Goal: Communication & Community: Ask a question

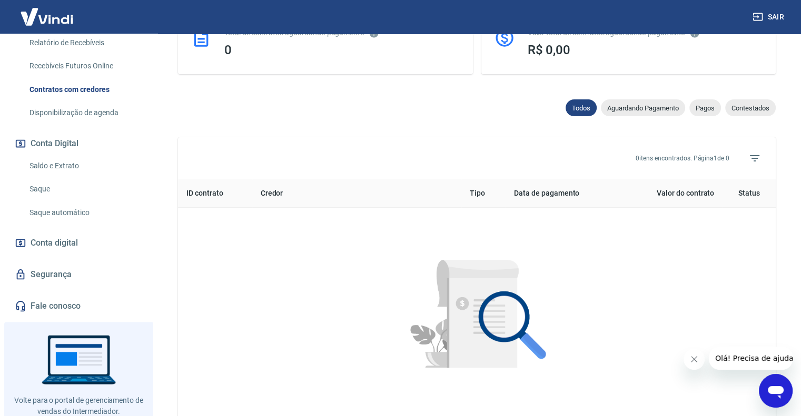
scroll to position [284, 0]
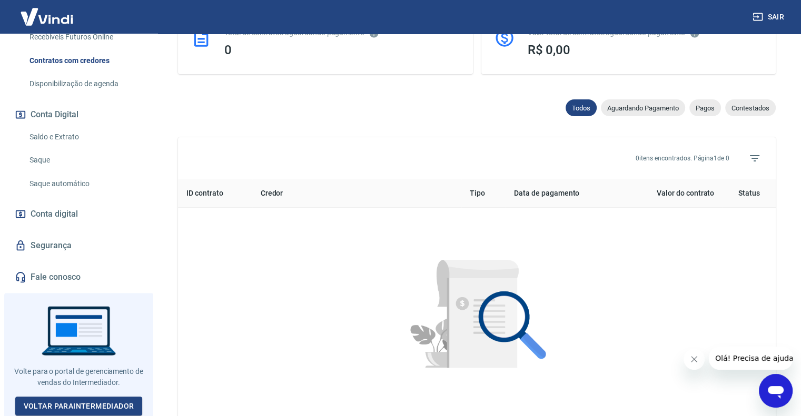
click at [63, 279] on link "Fale conosco" at bounding box center [79, 277] width 132 height 23
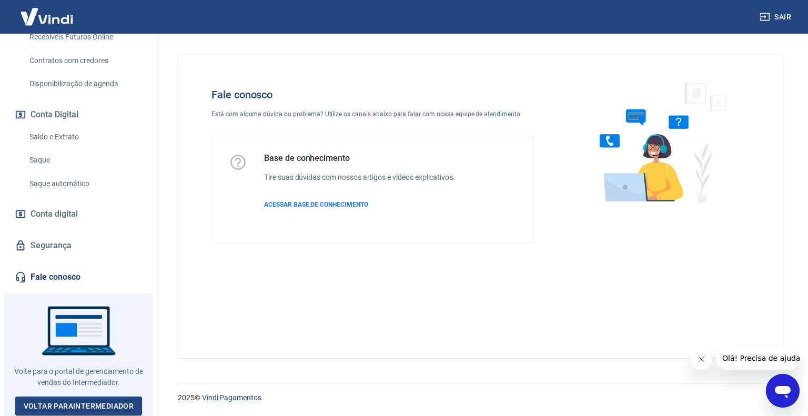
click at [782, 391] on icon "Abrir janela de mensagens" at bounding box center [783, 392] width 16 height 13
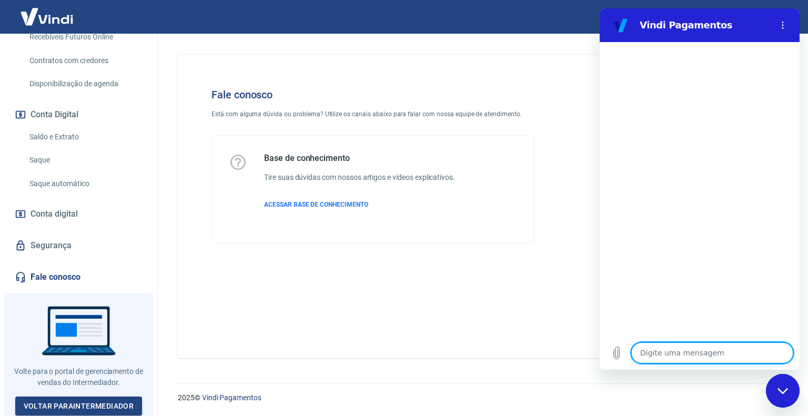
click at [651, 349] on textarea at bounding box center [713, 353] width 162 height 21
type textarea "o"
type textarea "x"
type textarea "ol"
type textarea "x"
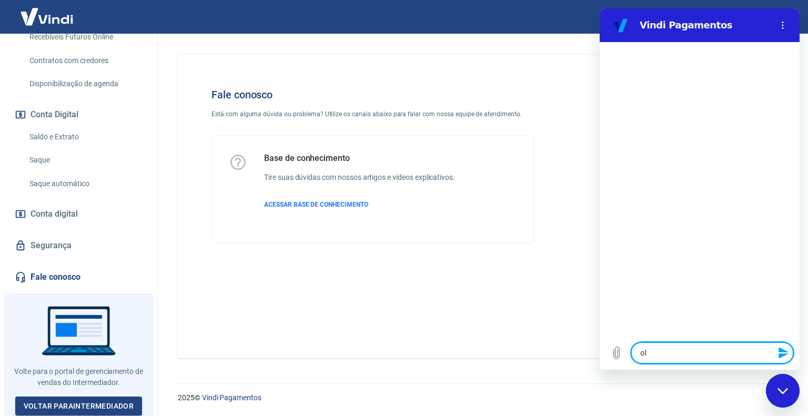
type textarea "olá"
type textarea "x"
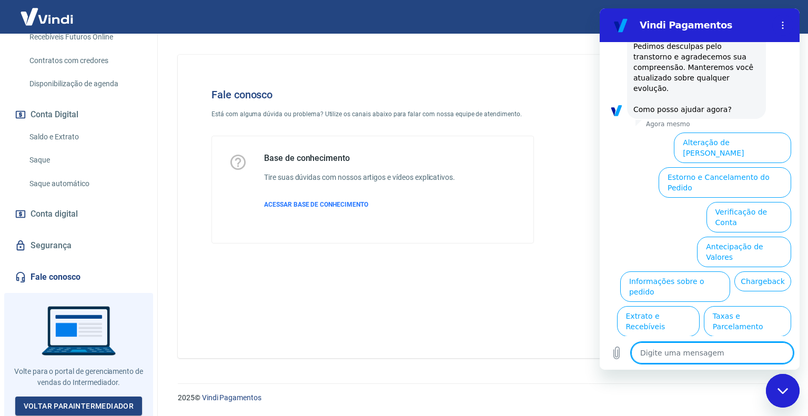
scroll to position [271, 0]
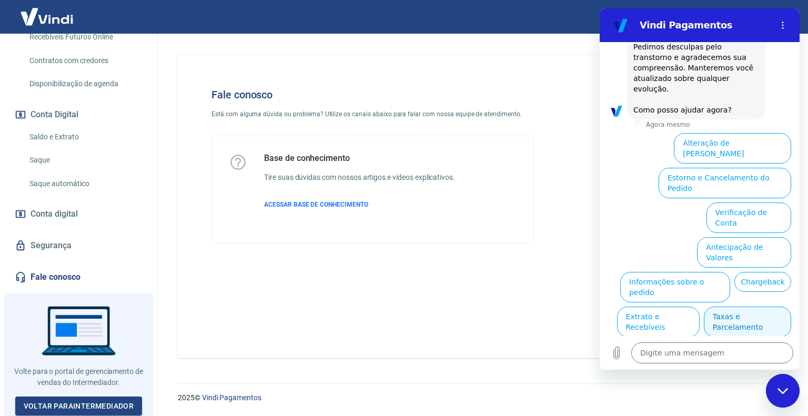
click at [749, 307] on button "Taxas e Parcelamento" at bounding box center [747, 322] width 87 height 31
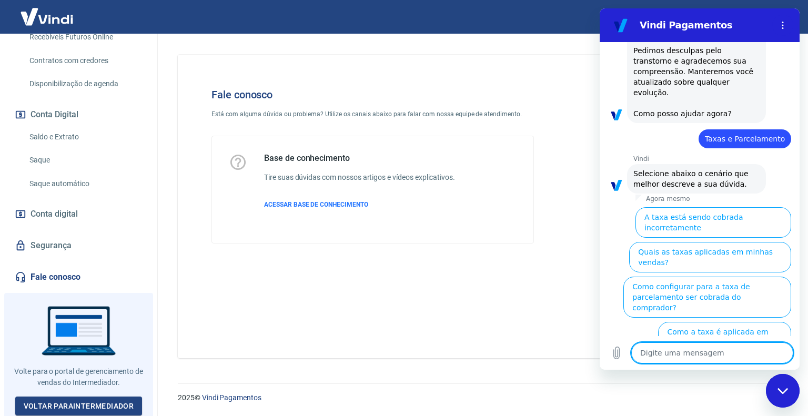
scroll to position [267, 0]
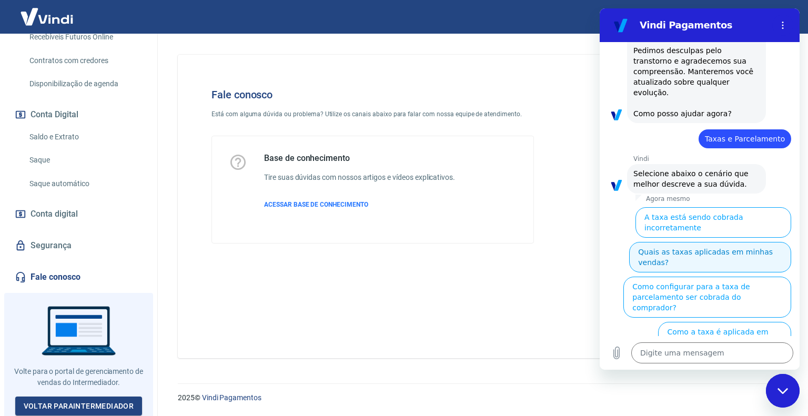
click at [711, 242] on button "Quais as taxas aplicadas em minhas vendas?" at bounding box center [710, 257] width 162 height 31
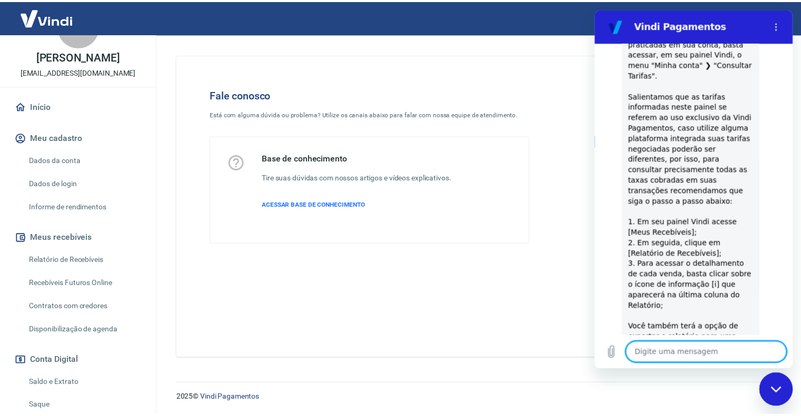
scroll to position [0, 0]
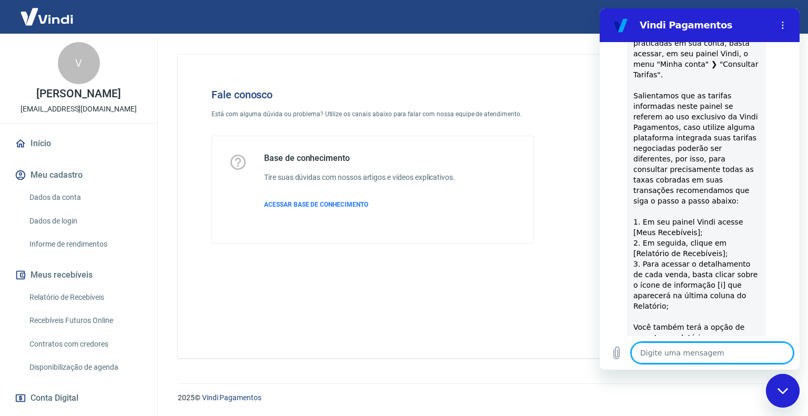
click at [49, 15] on img at bounding box center [47, 17] width 68 height 32
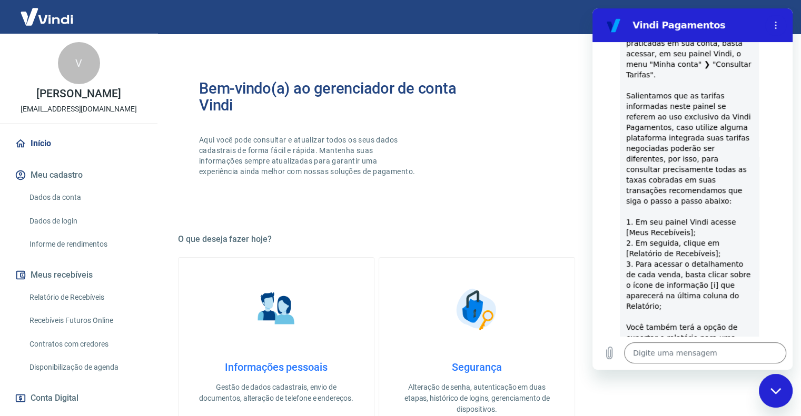
click at [40, 19] on img at bounding box center [47, 17] width 68 height 32
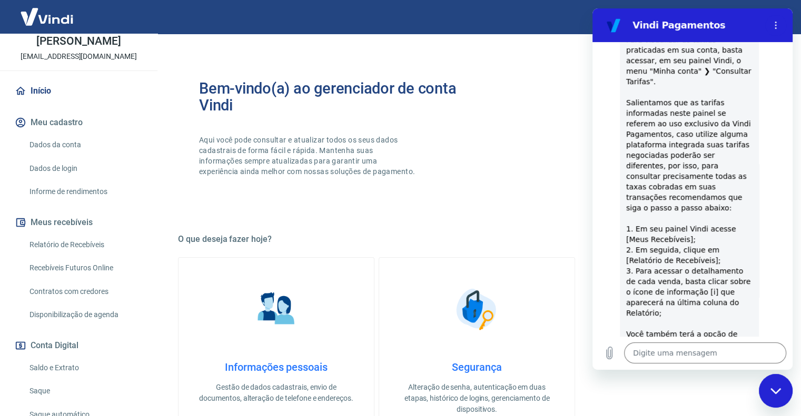
scroll to position [482, 0]
type textarea "x"
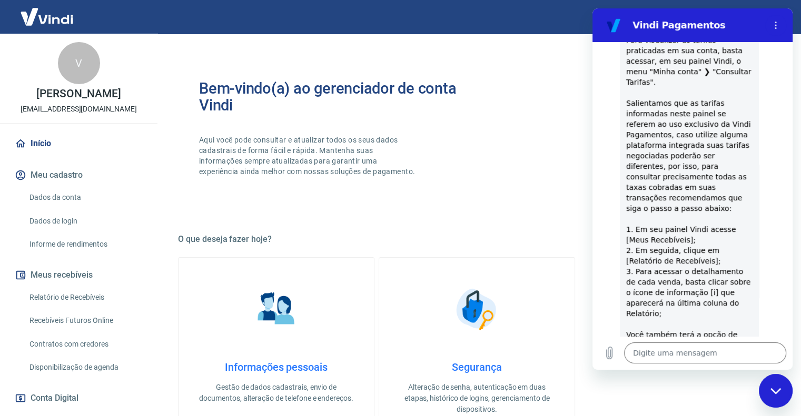
click at [42, 141] on link "Início" at bounding box center [79, 143] width 132 height 23
click at [43, 138] on link "Início" at bounding box center [79, 143] width 132 height 23
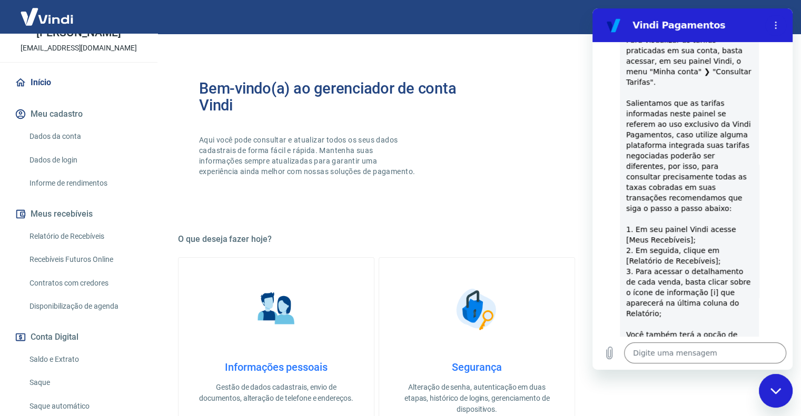
scroll to position [61, 0]
click at [71, 110] on button "Meu cadastro" at bounding box center [79, 114] width 132 height 23
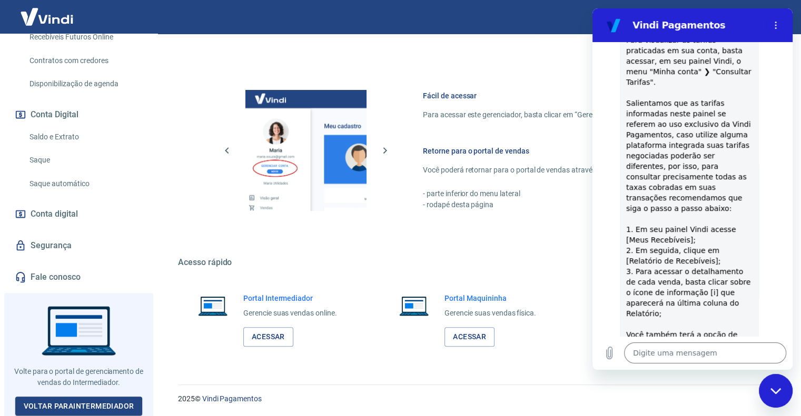
scroll to position [414, 0]
click at [78, 400] on link "Voltar para Intermediador" at bounding box center [78, 406] width 127 height 19
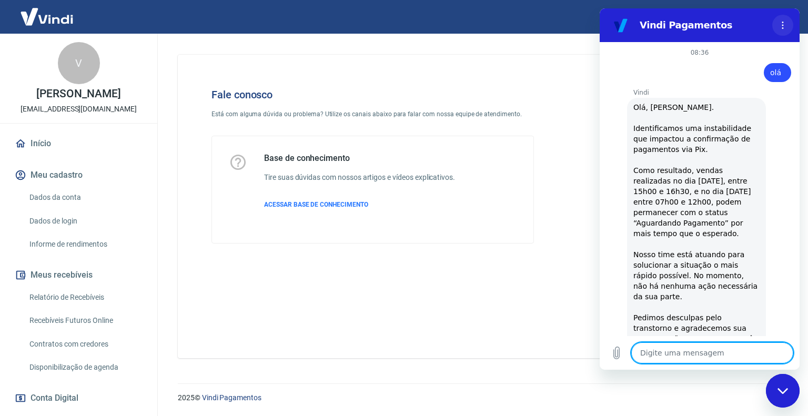
click at [784, 25] on icon "Menu de opções" at bounding box center [783, 25] width 8 height 8
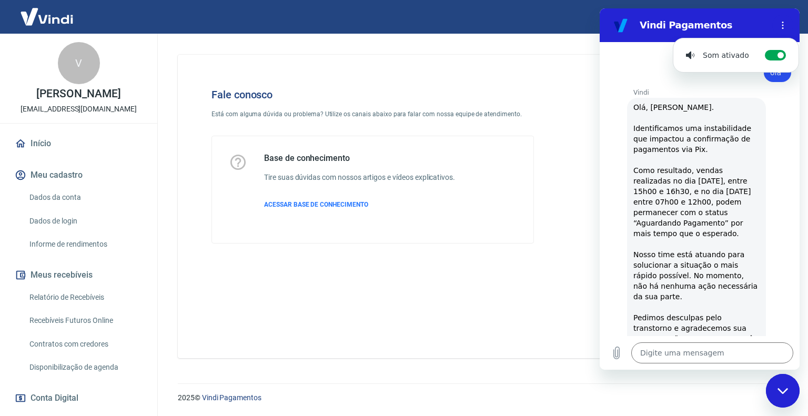
click at [556, 130] on div at bounding box center [658, 166] width 215 height 189
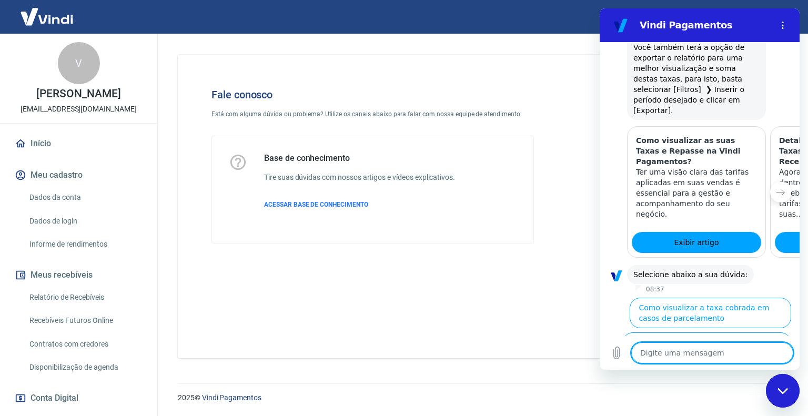
click at [649, 354] on textarea at bounding box center [713, 353] width 162 height 21
type textarea "f"
type textarea "x"
type textarea "fa"
type textarea "x"
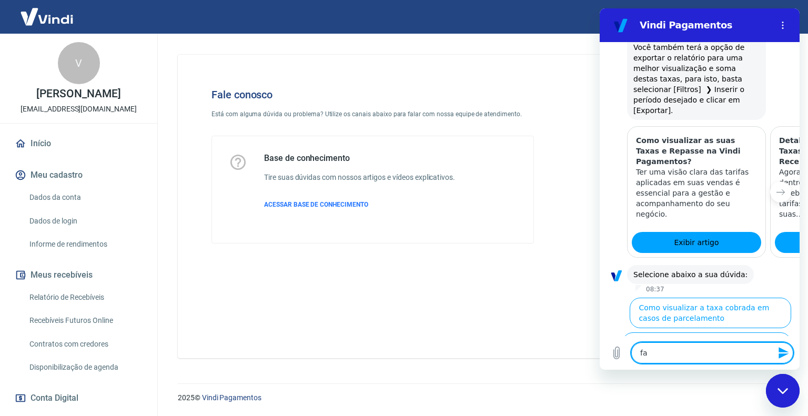
type textarea "fal"
type textarea "x"
type textarea "fala"
type textarea "x"
type textarea "falar"
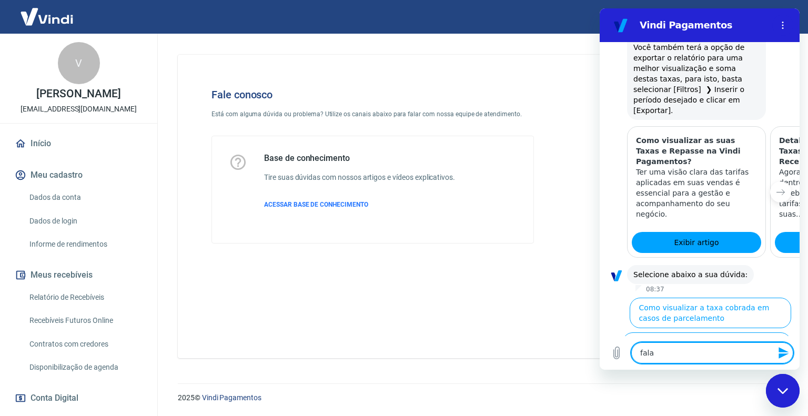
type textarea "x"
type textarea "falar"
type textarea "x"
type textarea "falar c"
type textarea "x"
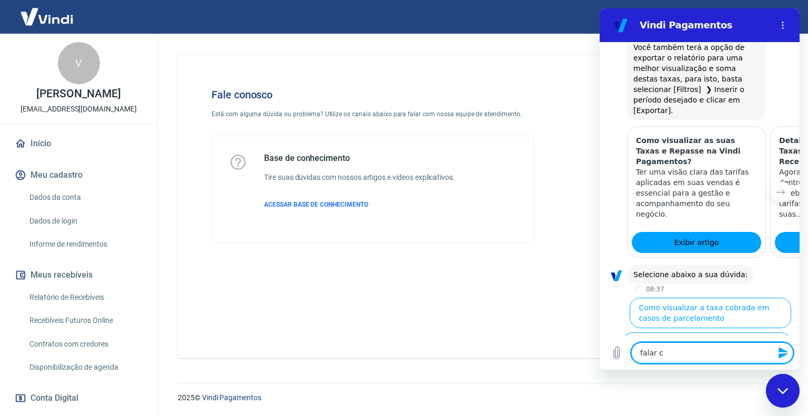
type textarea "falar co"
type textarea "x"
type textarea "falar com"
type textarea "x"
type textarea "falar com"
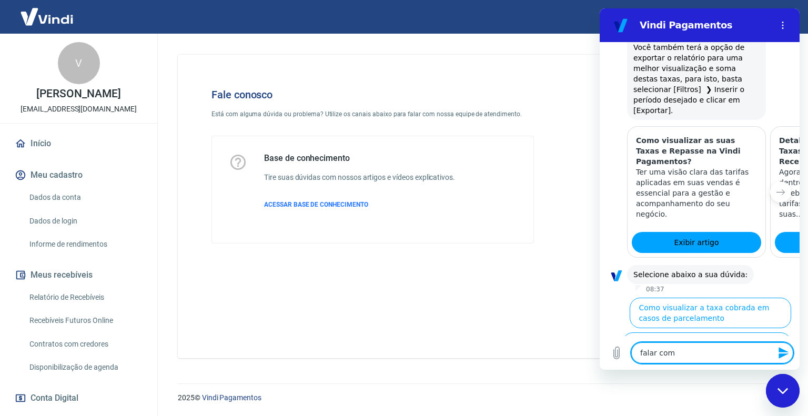
type textarea "x"
type textarea "falar com a"
type textarea "x"
type textarea "falar com at"
type textarea "x"
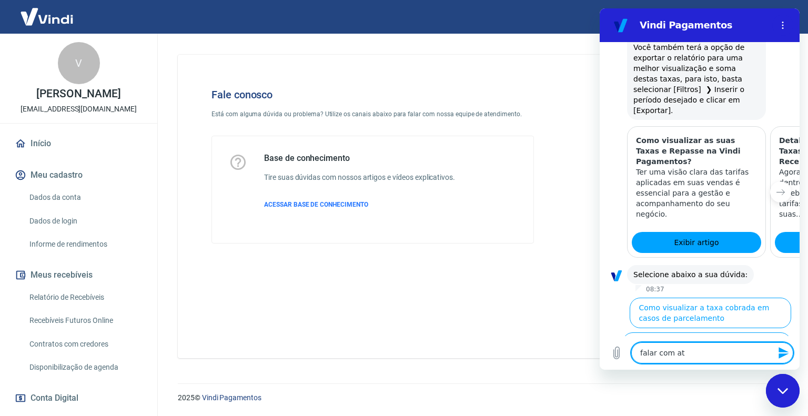
type textarea "falar com ate"
type textarea "x"
type textarea "falar com [GEOGRAPHIC_DATA]"
type textarea "x"
type textarea "falar com atend"
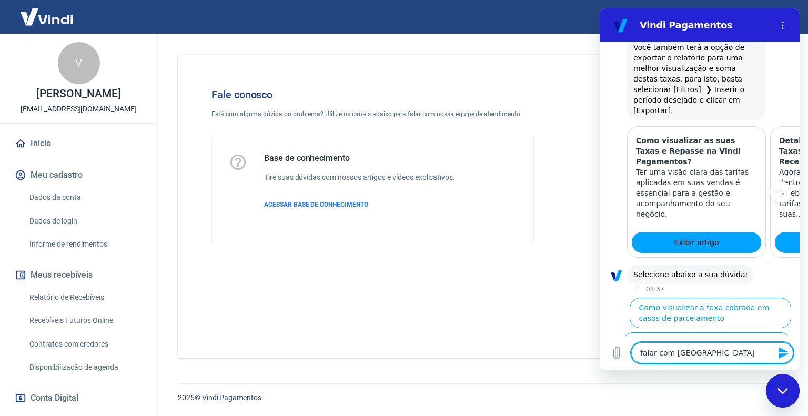
type textarea "x"
type textarea "falar com atende"
type textarea "x"
type textarea "falar com atenden"
type textarea "x"
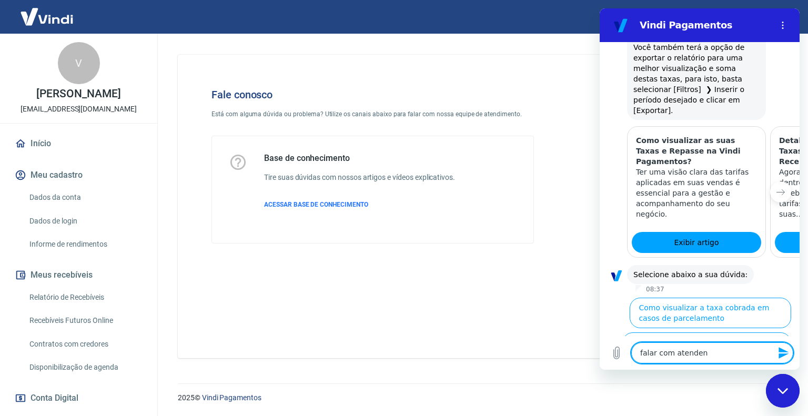
type textarea "falar com atendent"
type textarea "x"
type textarea "falar com atendente"
type textarea "x"
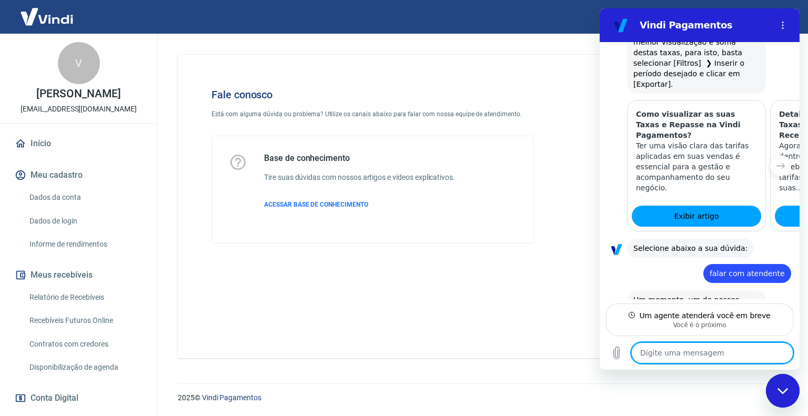
scroll to position [795, 0]
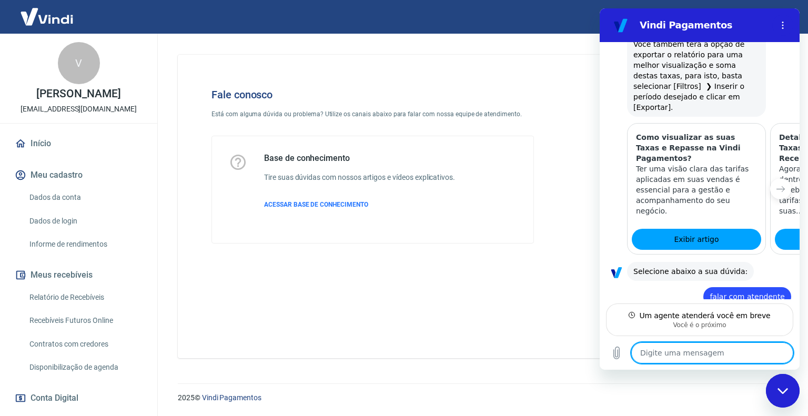
type textarea "x"
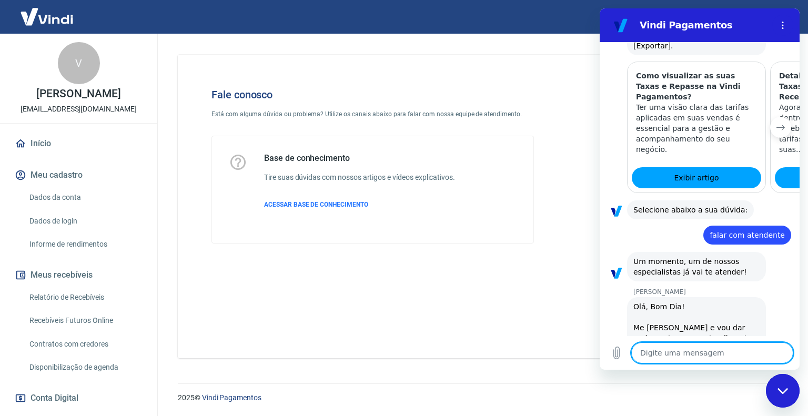
scroll to position [836, 0]
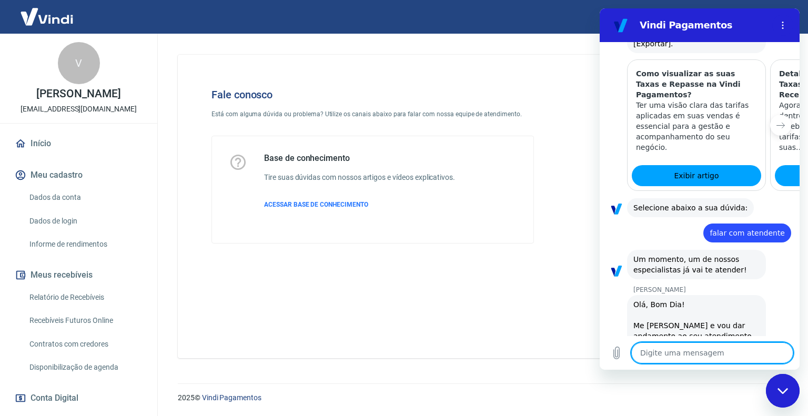
type textarea "V"
type textarea "x"
type textarea "Va"
type textarea "x"
type textarea "Val"
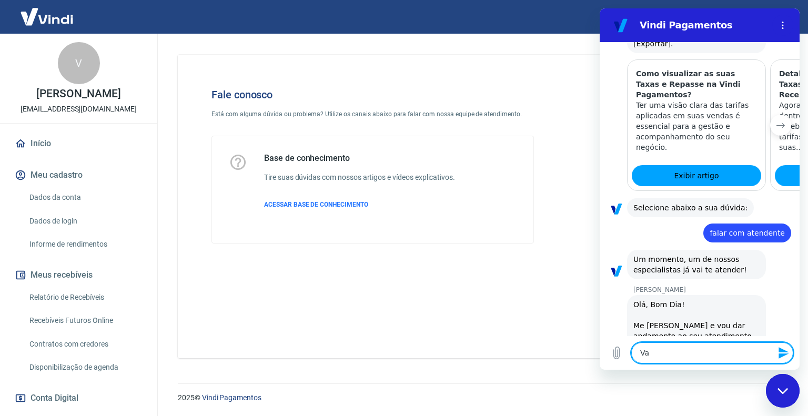
type textarea "x"
type textarea "Valé"
type textarea "x"
type textarea "Valér"
type textarea "x"
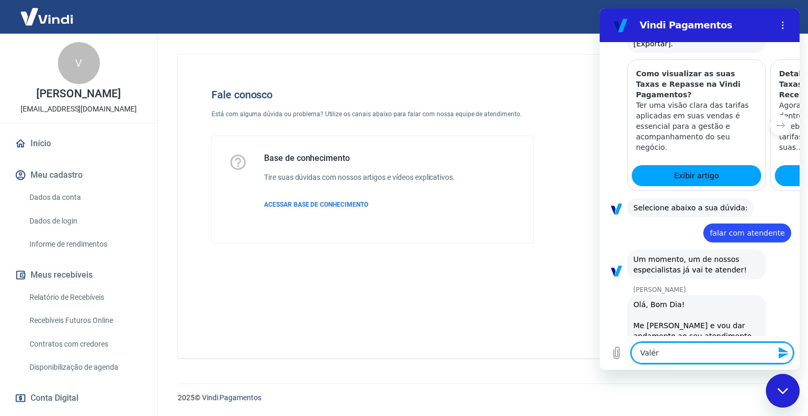
type textarea "Valéri"
type textarea "x"
type textarea "Valéria"
type textarea "x"
type textarea "Valéria"
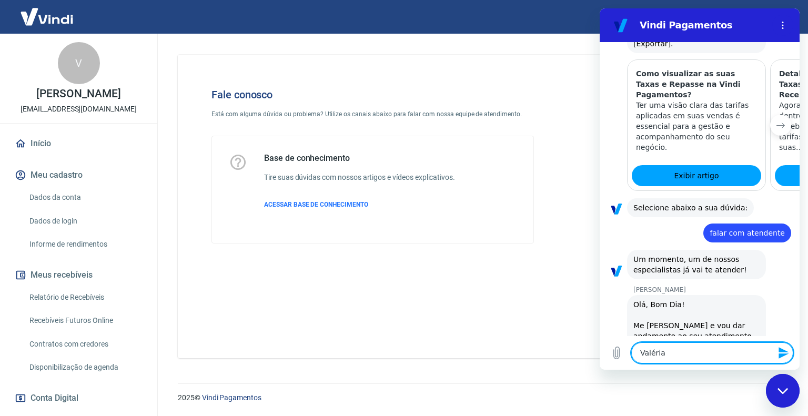
type textarea "x"
type textarea "Valéria d"
type textarea "x"
type textarea "Valéria de"
type textarea "x"
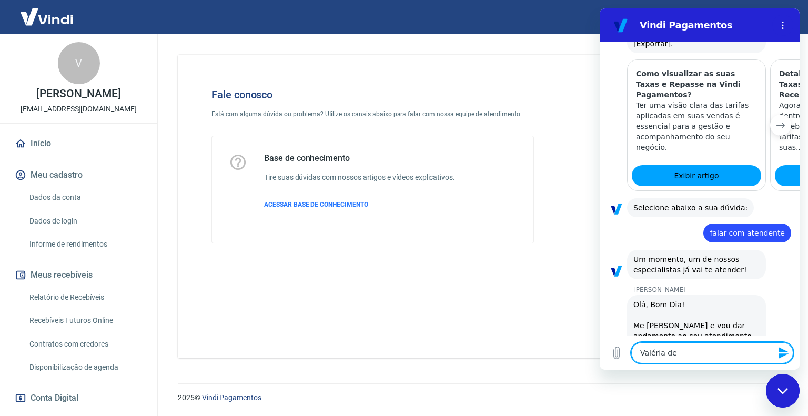
type textarea "Valéria de"
type textarea "x"
type textarea "Valéria de A"
type textarea "x"
type textarea "Valéria de Al"
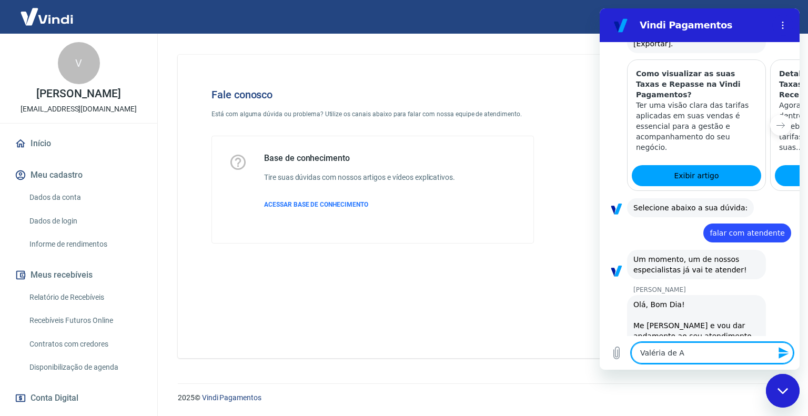
type textarea "x"
type textarea "Valéria de Alm"
type textarea "x"
type textarea "Valéria de Alme"
type textarea "x"
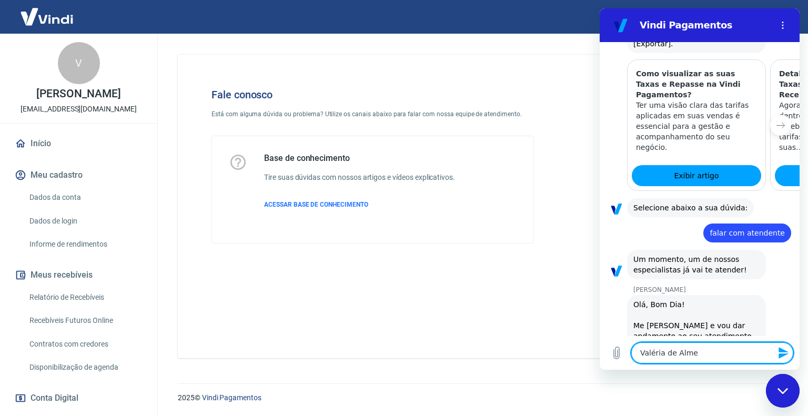
type textarea "Valéria de Almei"
type textarea "x"
type textarea "Valéria de Almeid"
type textarea "x"
type textarea "[PERSON_NAME]"
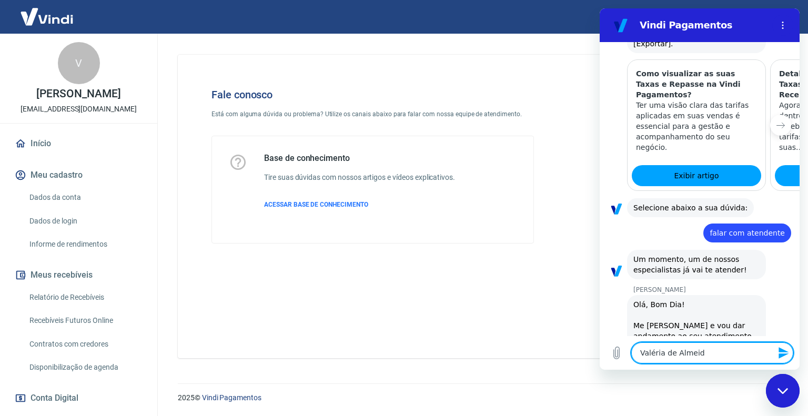
type textarea "x"
type textarea "[PERSON_NAME]"
type textarea "x"
type textarea "[PERSON_NAME]"
type textarea "x"
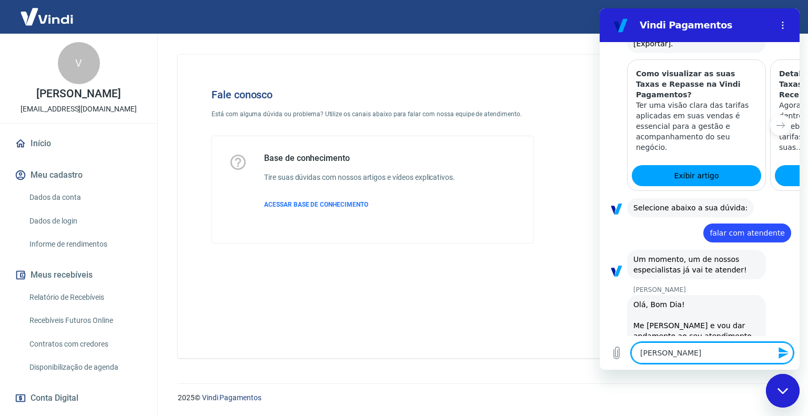
type textarea "[PERSON_NAME]"
type textarea "x"
type textarea "[PERSON_NAME]"
type textarea "x"
type textarea "[PERSON_NAME]"
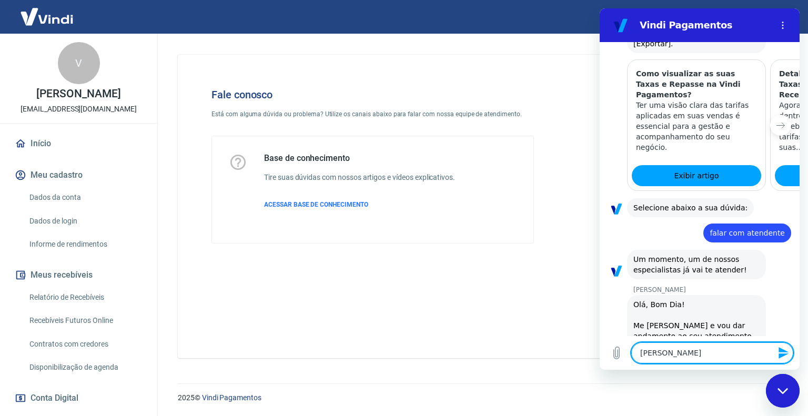
type textarea "x"
type textarea "[PERSON_NAME]"
type textarea "x"
type textarea "[PERSON_NAME]"
type textarea "x"
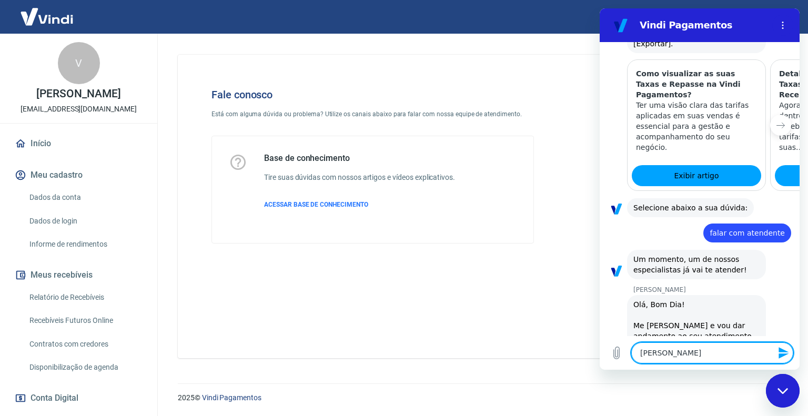
type textarea "[PERSON_NAME]"
type textarea "x"
type textarea "BValéria de [PERSON_NAME]"
type textarea "x"
type textarea "[PERSON_NAME]"
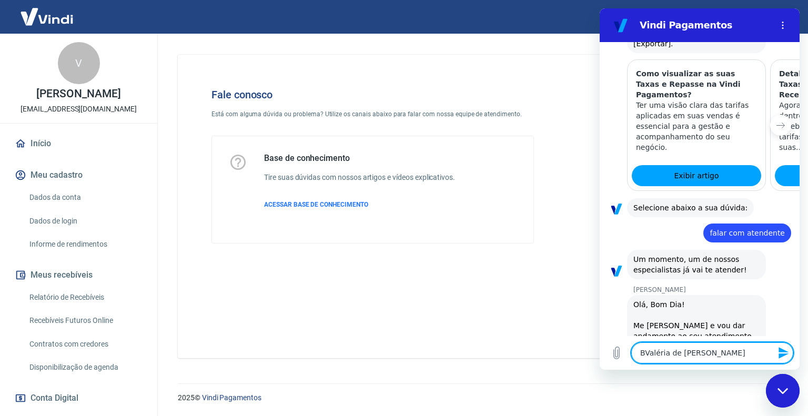
type textarea "x"
type textarea "[PERSON_NAME]"
type textarea "x"
type textarea "[PERSON_NAME]"
type textarea "x"
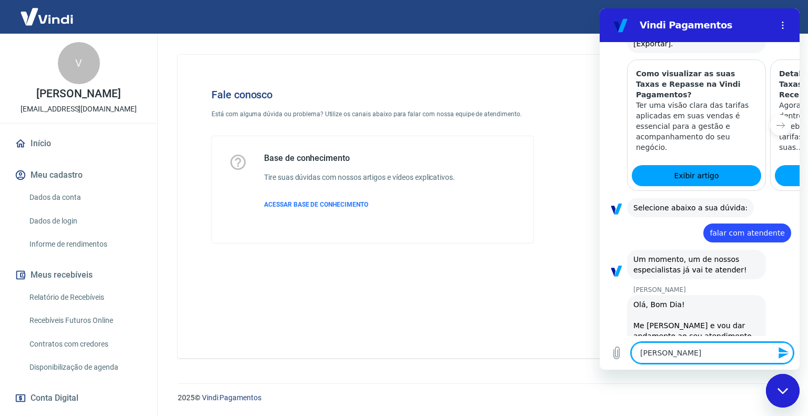
type textarea "Bom dValéria [PERSON_NAME]"
type textarea "x"
type textarea "Bom diValéria de [PERSON_NAME]"
type textarea "x"
type textarea "Bom diaValéria de [PERSON_NAME]"
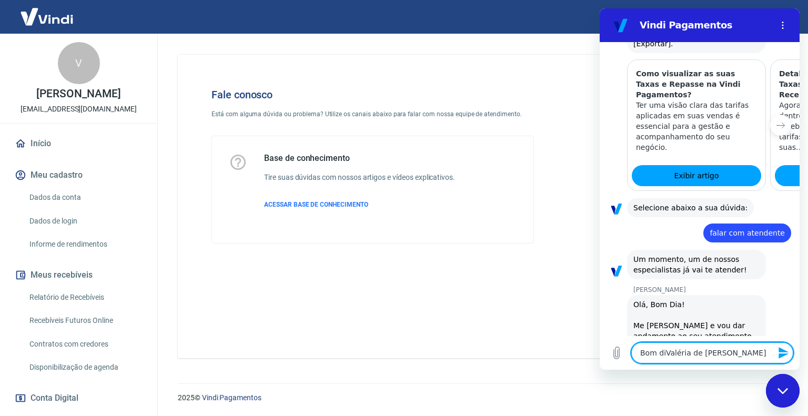
type textarea "x"
type textarea "Bom dia [PERSON_NAME]"
type textarea "x"
type textarea "Bom dia SValéria de [PERSON_NAME]"
type textarea "x"
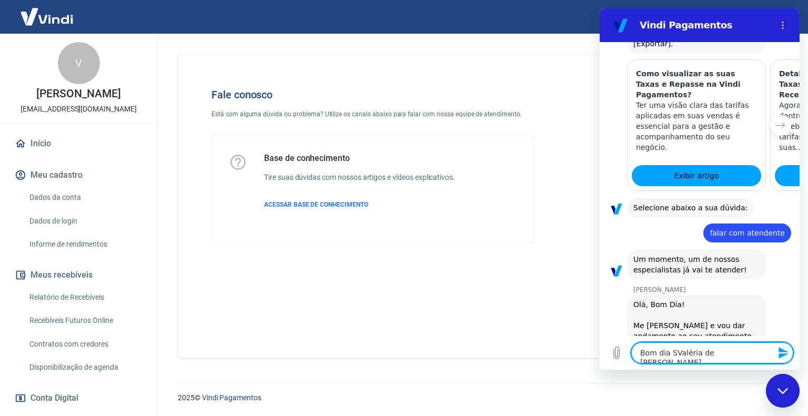
type textarea "Bom dia [PERSON_NAME]"
type textarea "x"
type textarea "Bom dia SilValéria [PERSON_NAME]"
type textarea "x"
type textarea "Bom dia [PERSON_NAME]"
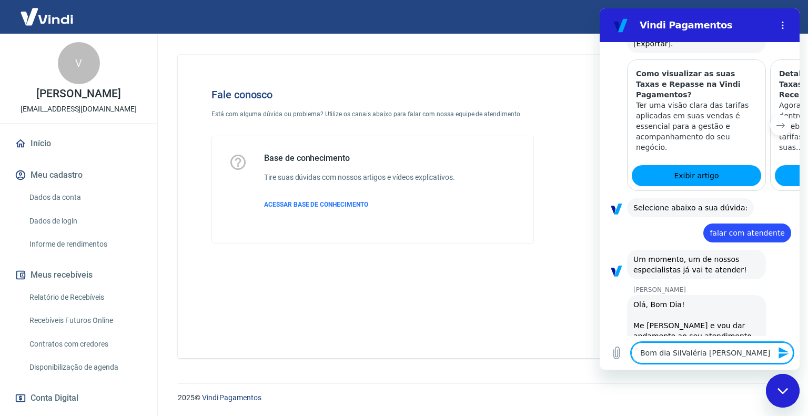
type textarea "x"
type textarea "[PERSON_NAME]"
type textarea "x"
type textarea "[PERSON_NAME]"
type textarea "x"
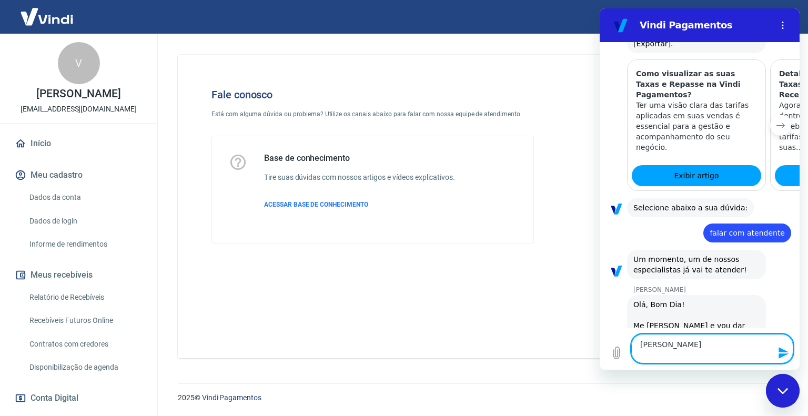
type textarea "[PERSON_NAME]"
type textarea "x"
type textarea "[PERSON_NAME],[PERSON_NAME]"
type textarea "x"
type textarea "[PERSON_NAME], [PERSON_NAME]"
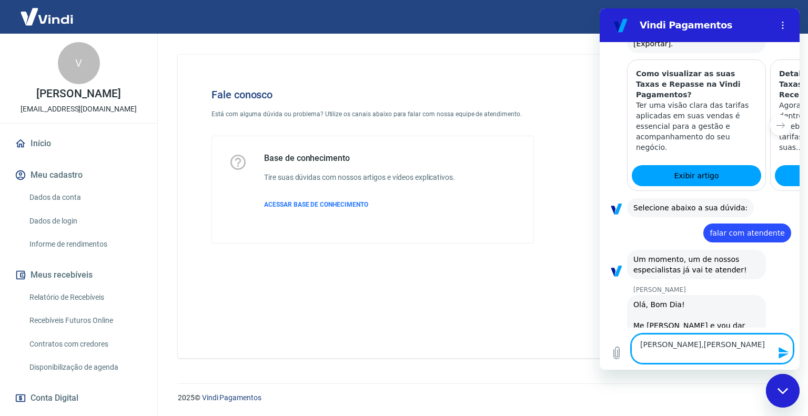
type textarea "x"
type textarea "[PERSON_NAME], [PERSON_NAME]"
type textarea "x"
type textarea "[PERSON_NAME], [PERSON_NAME]"
type textarea "x"
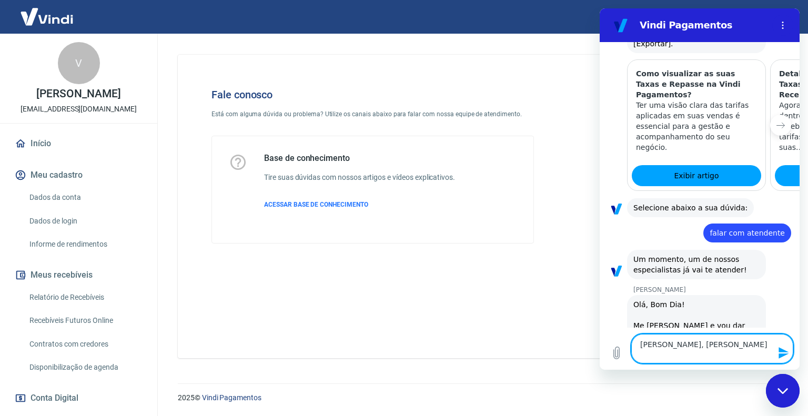
type textarea "[PERSON_NAME], [PERSON_NAME]"
type textarea "x"
type textarea "[PERSON_NAME], [PERSON_NAME]"
type textarea "x"
type textarea "[PERSON_NAME], aqui [PERSON_NAME]"
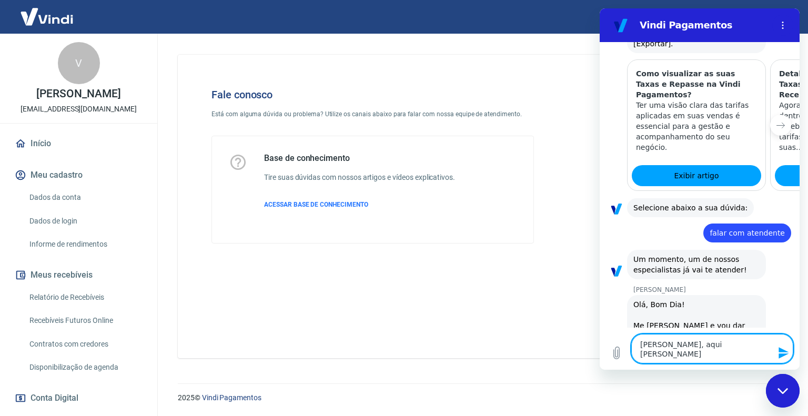
type textarea "x"
type textarea "[PERSON_NAME], aqui [PERSON_NAME]"
type textarea "x"
type textarea "[PERSON_NAME], aqui é [PERSON_NAME]"
type textarea "x"
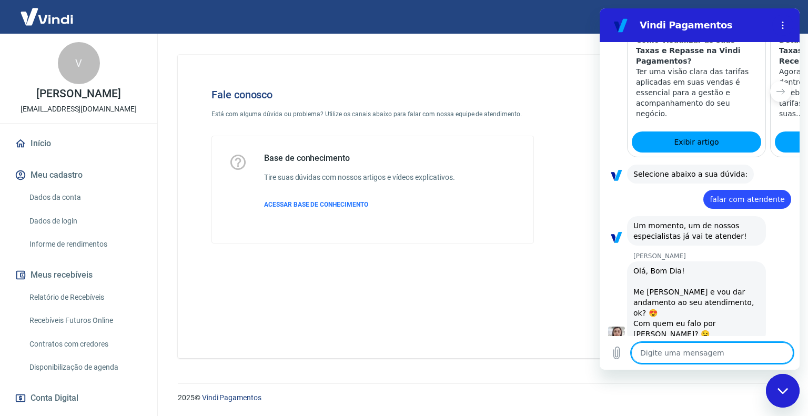
type textarea "x"
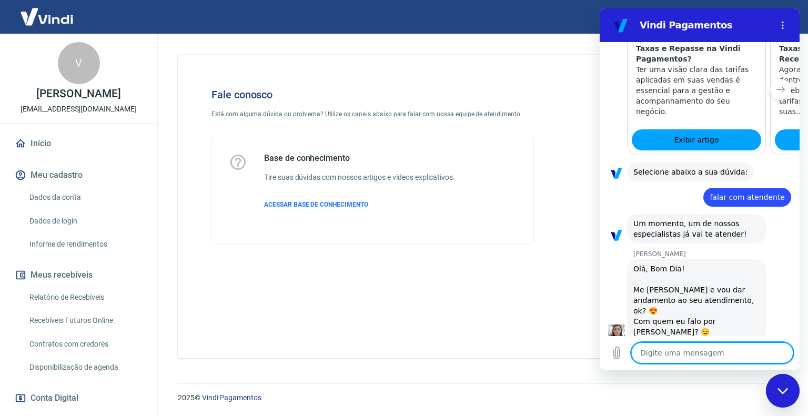
type textarea "g"
type textarea "x"
type textarea "go"
type textarea "x"
type textarea "gos"
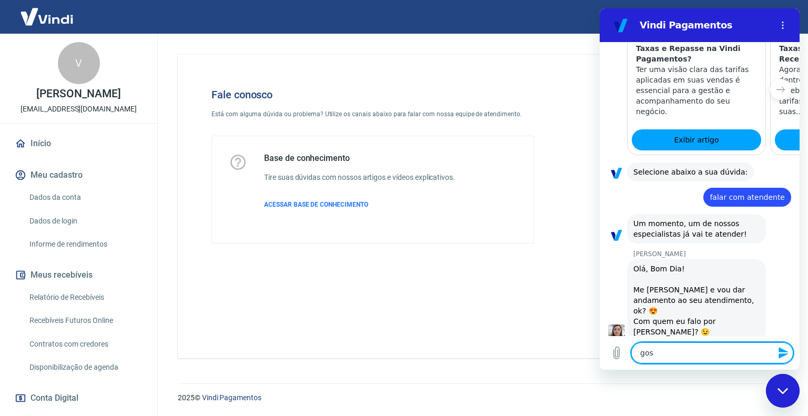
type textarea "x"
type textarea "gost"
type textarea "x"
type textarea "gosta"
type textarea "x"
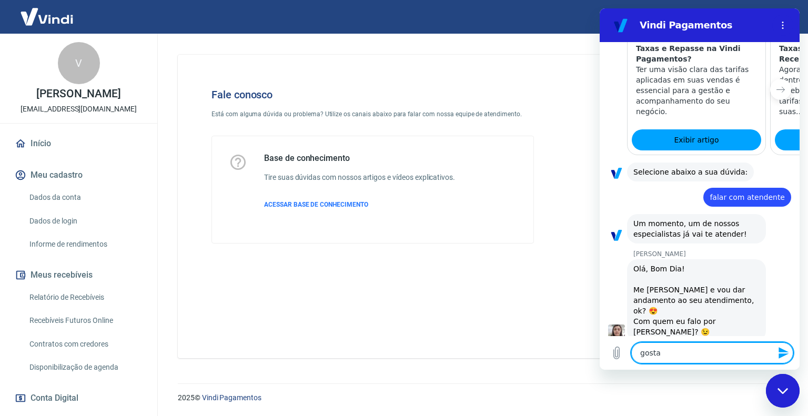
type textarea "gostar"
type textarea "x"
type textarea "gostari"
type textarea "x"
type textarea "gostaria"
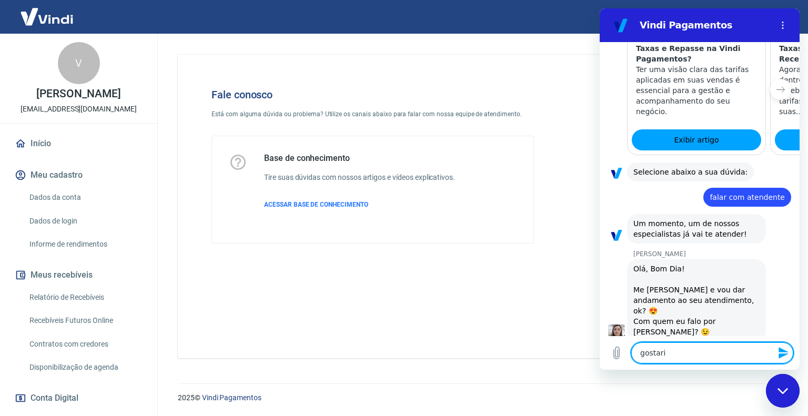
type textarea "x"
type textarea "gostaria"
type textarea "x"
type textarea "gostaria"
type textarea "x"
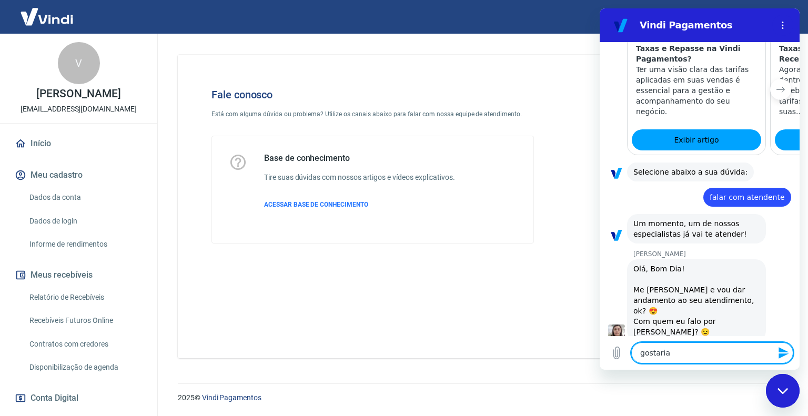
drag, startPoint x: 680, startPoint y: 354, endPoint x: 1173, endPoint y: 362, distance: 492.7
click html "Vindi Pagamentos 08:36 Web User 68a8562ecda4971099f4f058 diz: olá Vindi Vindi d…"
type textarea "m"
type textarea "x"
type textarea "me"
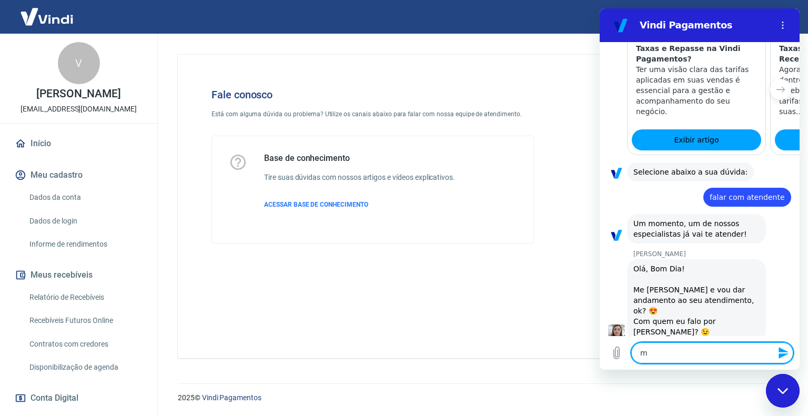
type textarea "x"
type textarea "meu"
type textarea "x"
type textarea "meu"
type textarea "x"
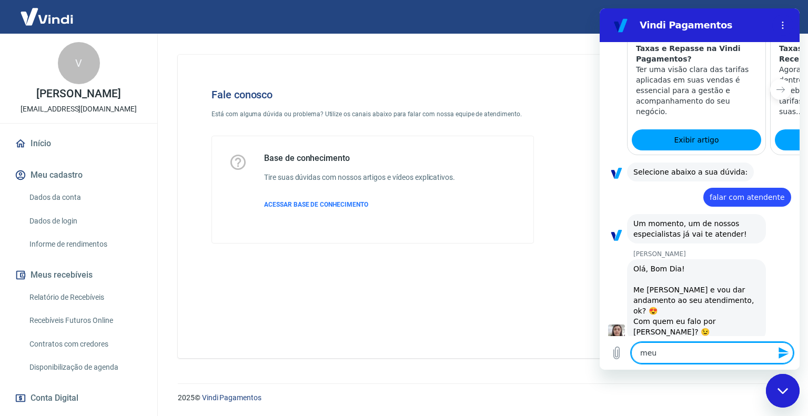
type textarea "meu c"
type textarea "x"
type textarea "meu co"
type textarea "x"
type textarea "meu con"
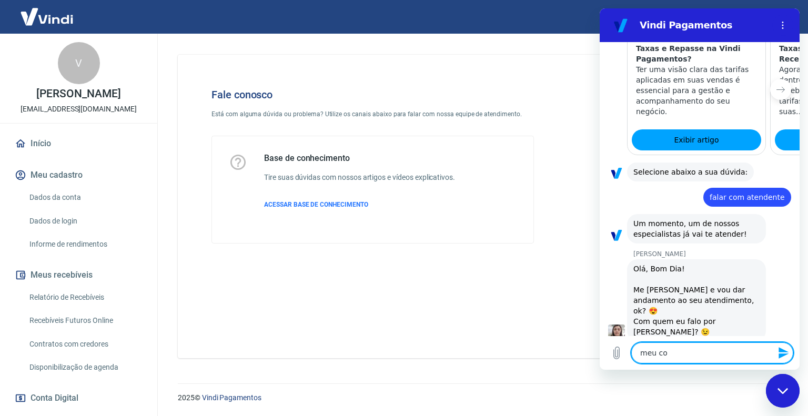
type textarea "x"
type textarea "meu cont"
type textarea "x"
type textarea "meu conta"
type textarea "x"
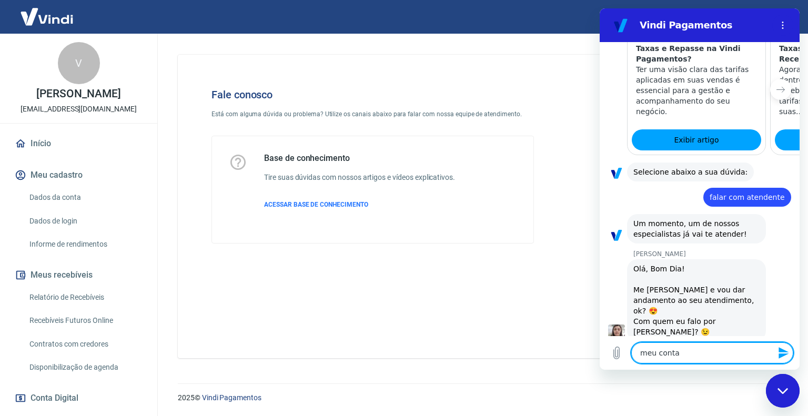
type textarea "meu contat"
type textarea "x"
type textarea "meu contato"
type textarea "x"
type textarea "meu contato"
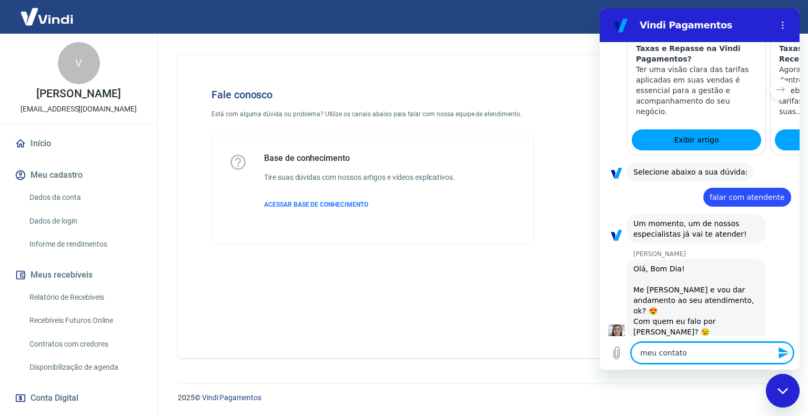
type textarea "x"
type textarea "meu contato é"
type textarea "x"
type textarea "meu contato é"
type textarea "x"
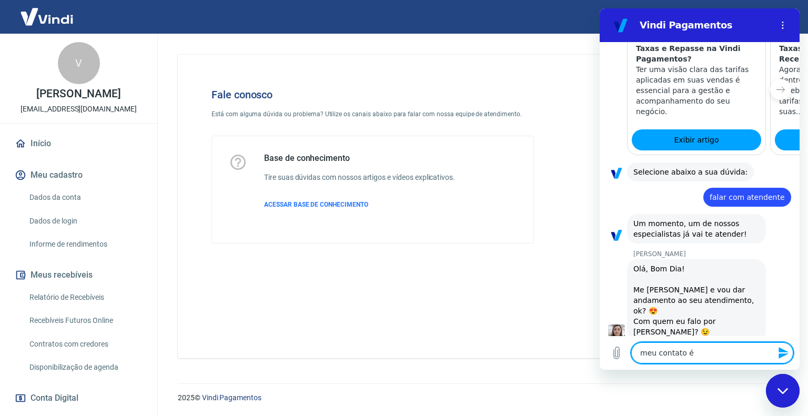
type textarea "meu contato é r"
type textarea "x"
type textarea "meu contato é re"
type textarea "x"
type textarea "meu contato é ref"
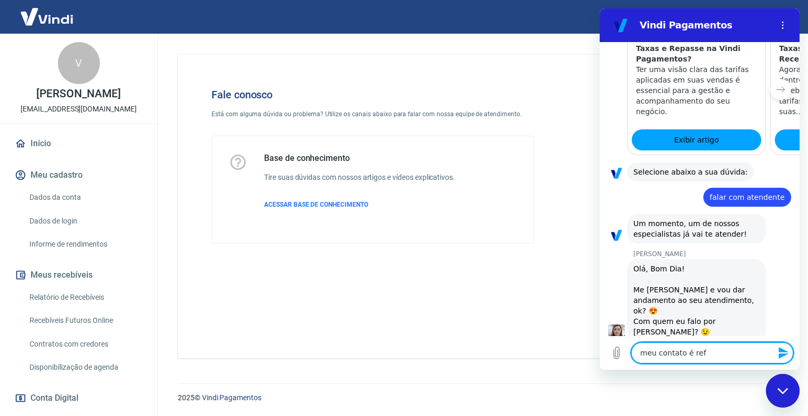
type textarea "x"
type textarea "meu contato é refe"
type textarea "x"
type textarea "meu contato é refer"
type textarea "x"
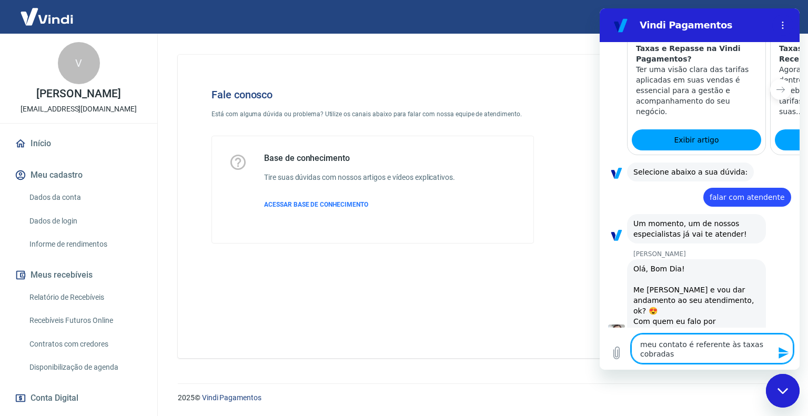
click at [691, 355] on textarea "meu contato é referente às taxas cobradas" at bounding box center [713, 348] width 162 height 29
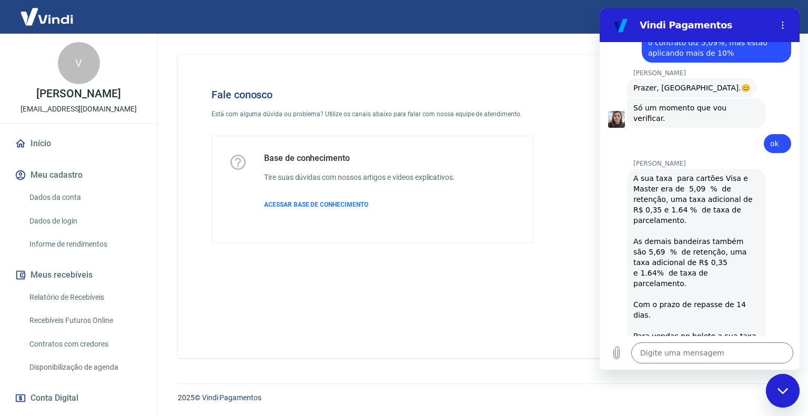
scroll to position [1254, 0]
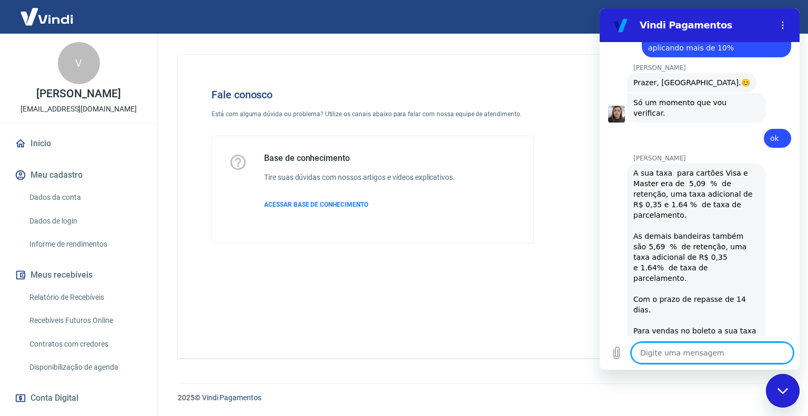
click at [663, 353] on textarea at bounding box center [713, 353] width 162 height 21
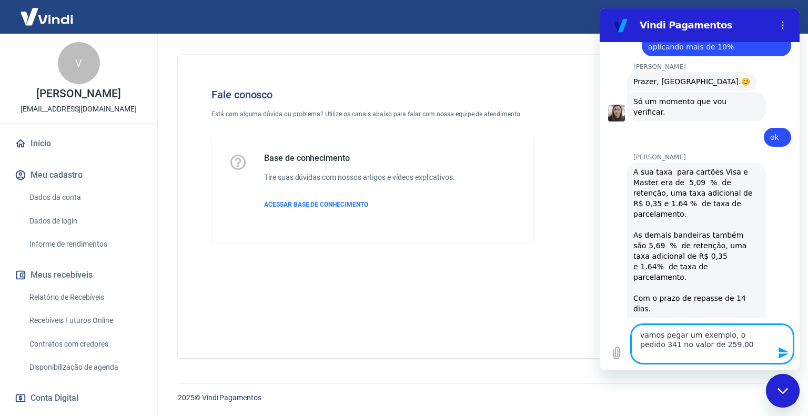
paste textarea "Valor a receber: R$ 232,73 Taxa: R$ 26,27"
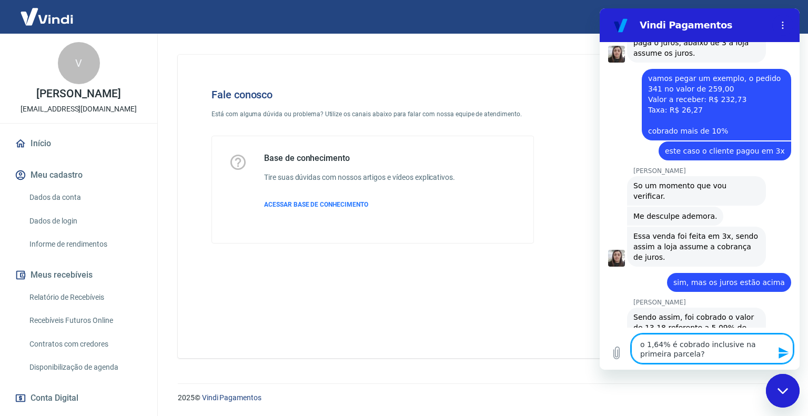
scroll to position [1729, 0]
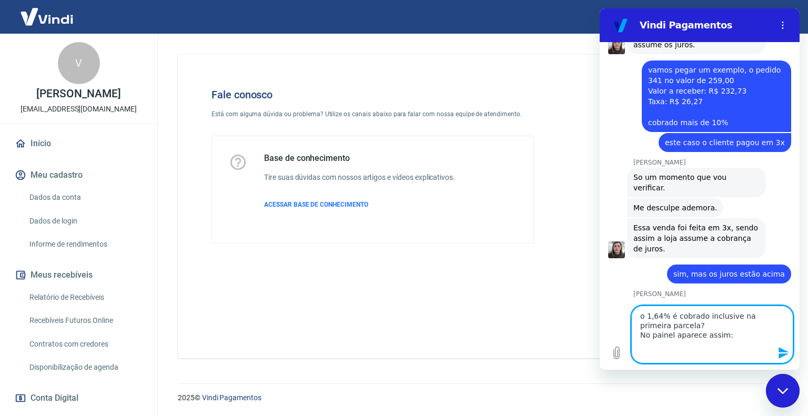
paste textarea "Parcelas Tarifa de parcelamento Tarifa de retenção Vindi 1 0.0% 5,09% 2 1.64% 5…"
click at [785, 351] on icon "Enviar mensagem" at bounding box center [784, 353] width 13 height 13
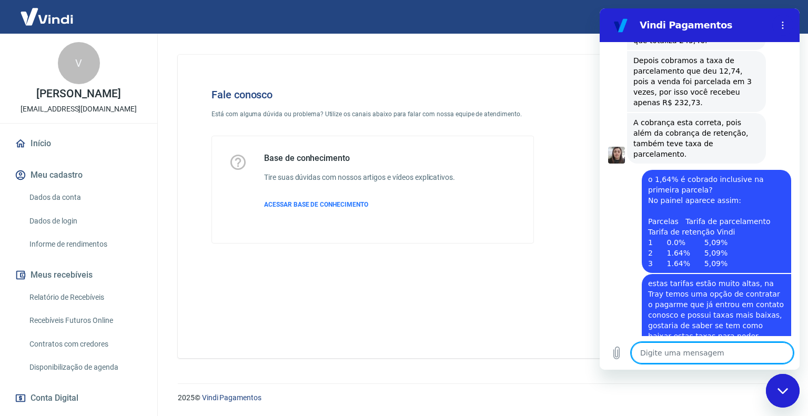
scroll to position [2031, 0]
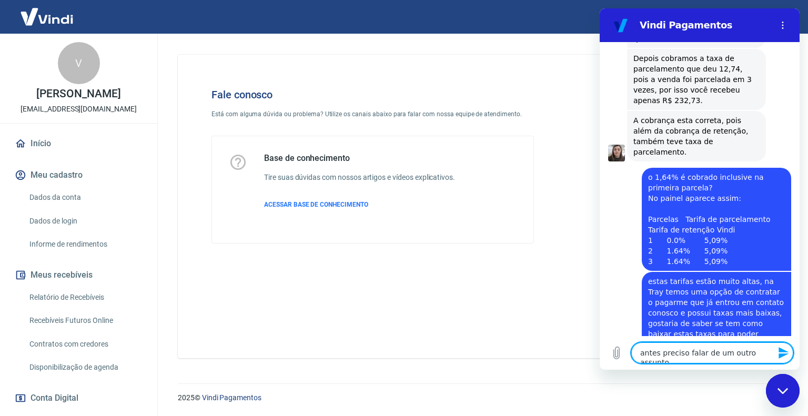
click at [772, 352] on textarea "antes preciso falar de um outro assunto" at bounding box center [713, 353] width 162 height 21
paste textarea "ontem eu cancelei o pedido 343 que foi realizado no dia anterior, falei com a c…"
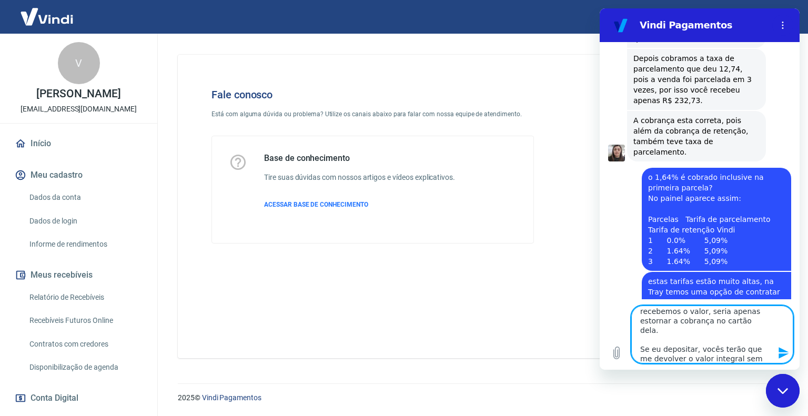
click at [783, 353] on icon "Enviar mensagem" at bounding box center [784, 353] width 13 height 13
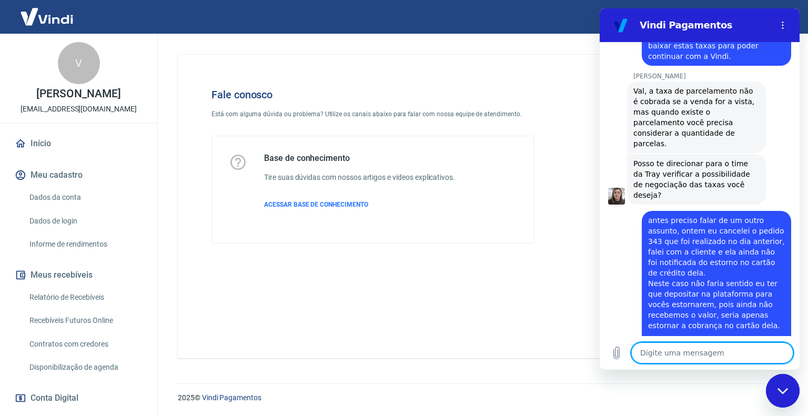
scroll to position [2322, 0]
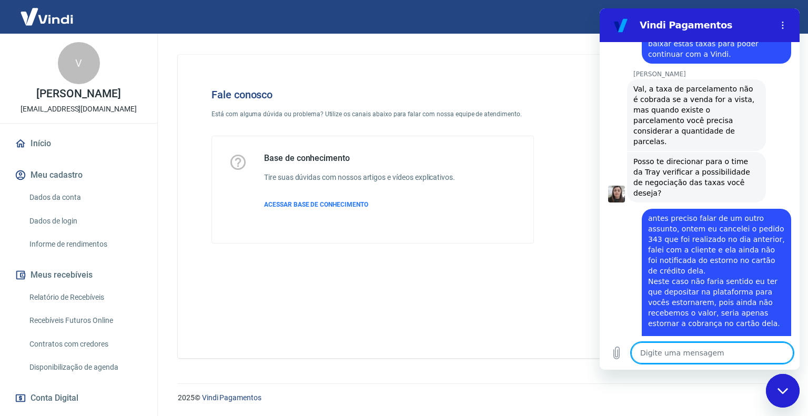
click at [646, 352] on textarea at bounding box center [713, 353] width 162 height 21
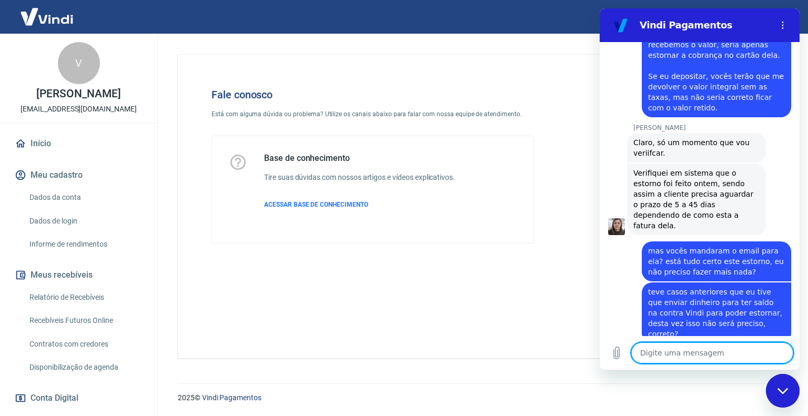
scroll to position [2592, 0]
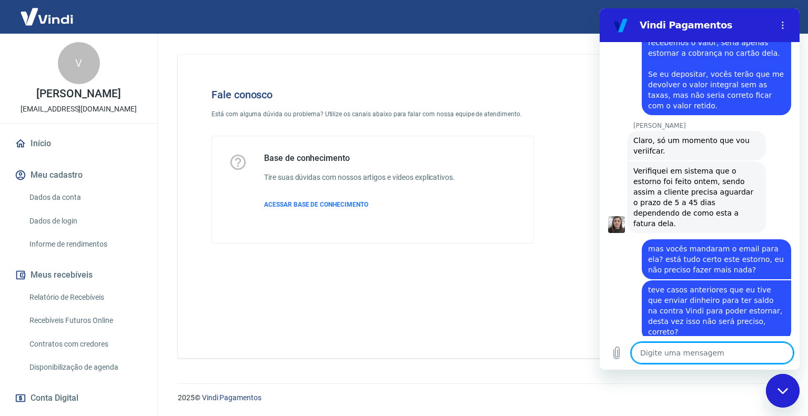
drag, startPoint x: 713, startPoint y: 351, endPoint x: 545, endPoint y: 294, distance: 177.4
click html "Vindi Pagamentos 08:36 Web User 68a8562ecda4971099f4f058 diz: olá Vindi Vindi d…"
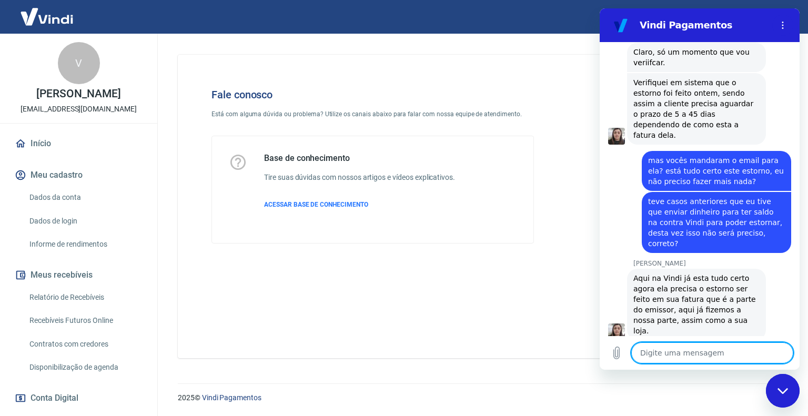
scroll to position [2683, 0]
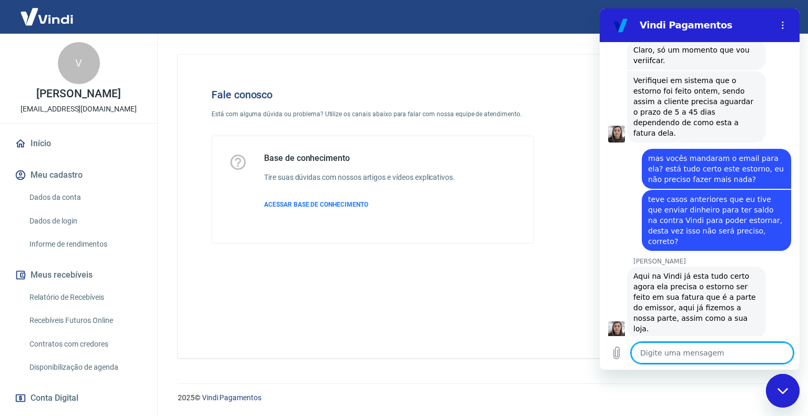
click at [656, 353] on textarea at bounding box center [713, 353] width 162 height 21
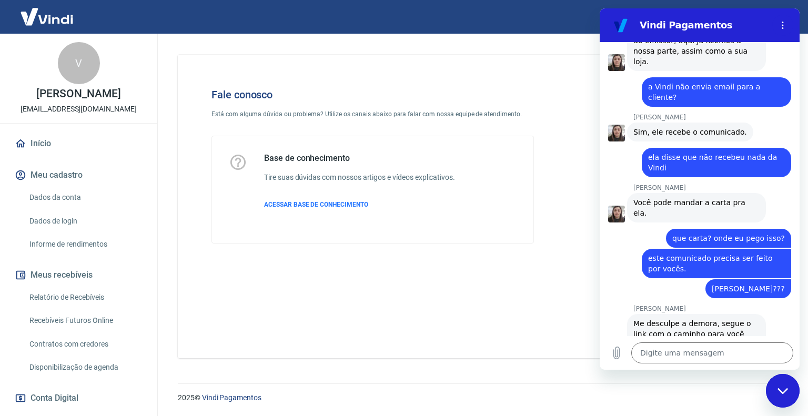
scroll to position [2952, 0]
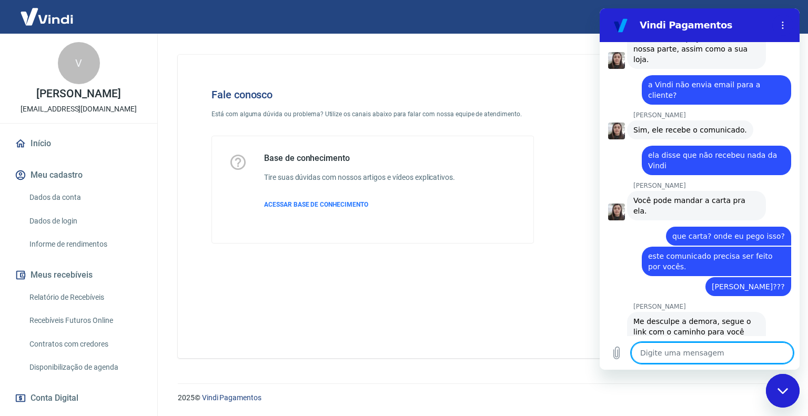
click at [667, 350] on textarea at bounding box center [713, 353] width 162 height 21
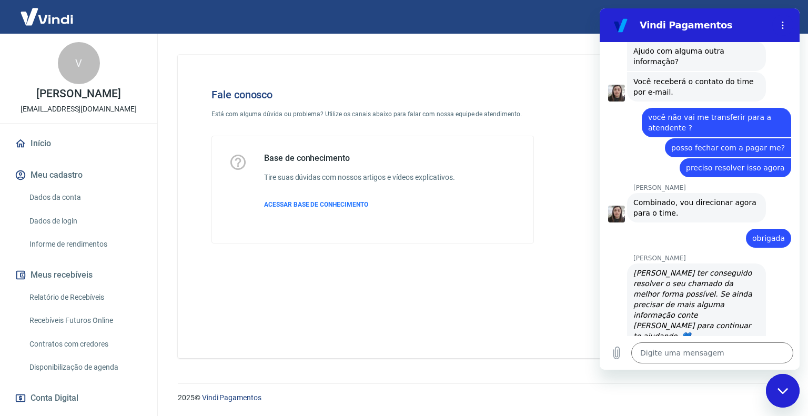
scroll to position [3354, 0]
click at [647, 352] on textarea at bounding box center [713, 353] width 162 height 21
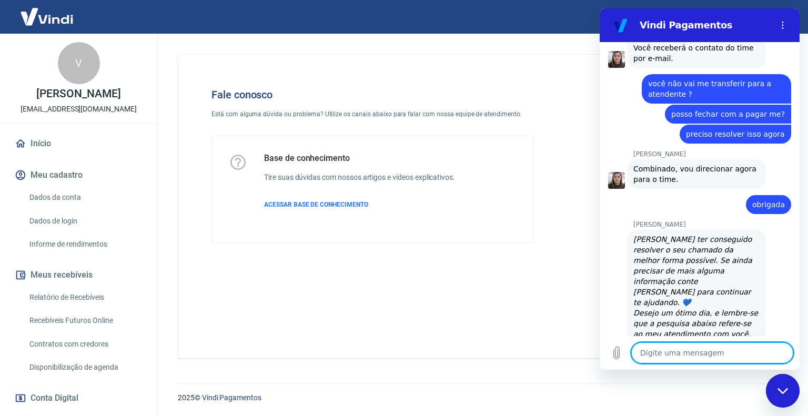
scroll to position [3390, 0]
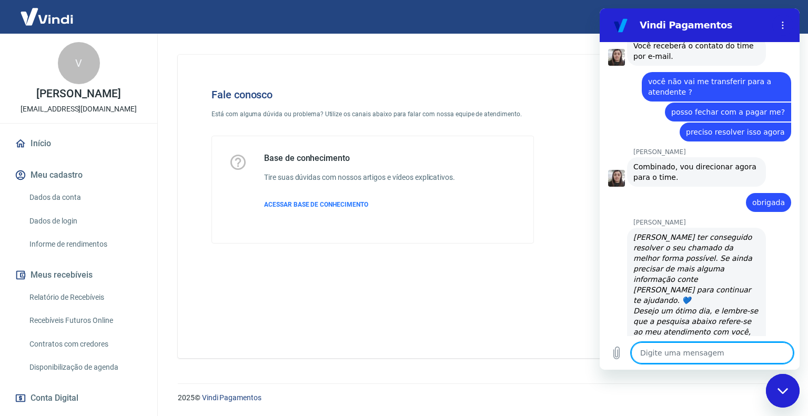
click at [718, 403] on icon "(abre em uma nova aba)" at bounding box center [722, 406] width 8 height 6
click at [583, 225] on div at bounding box center [658, 166] width 215 height 189
click at [780, 22] on icon "Menu de opções" at bounding box center [783, 25] width 8 height 8
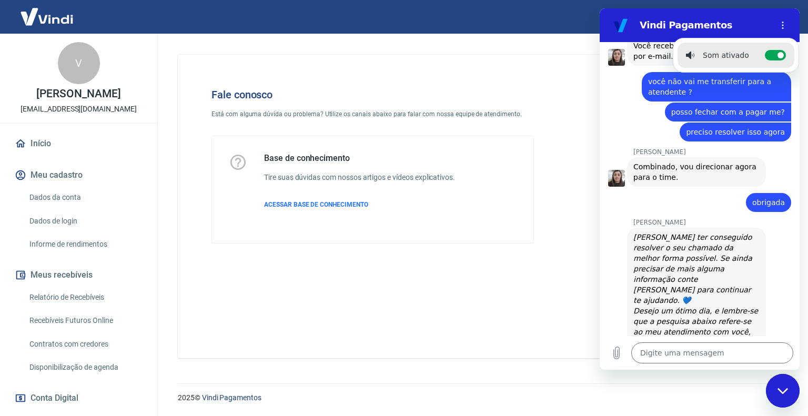
click at [562, 171] on div at bounding box center [658, 166] width 215 height 189
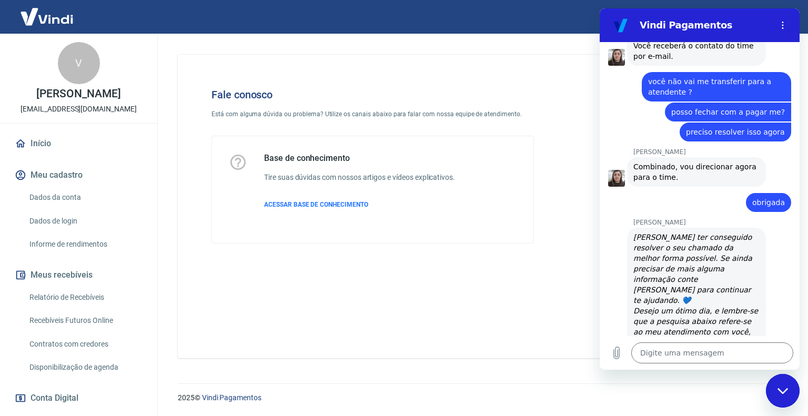
click at [786, 391] on icon "Fechar janela de mensagens" at bounding box center [782, 391] width 11 height 6
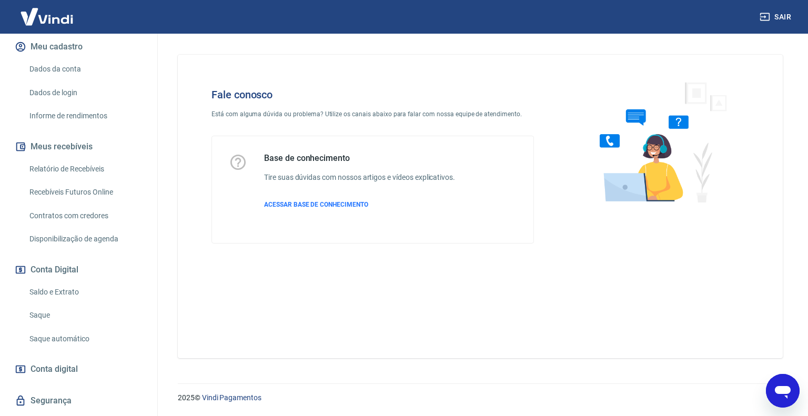
scroll to position [0, 0]
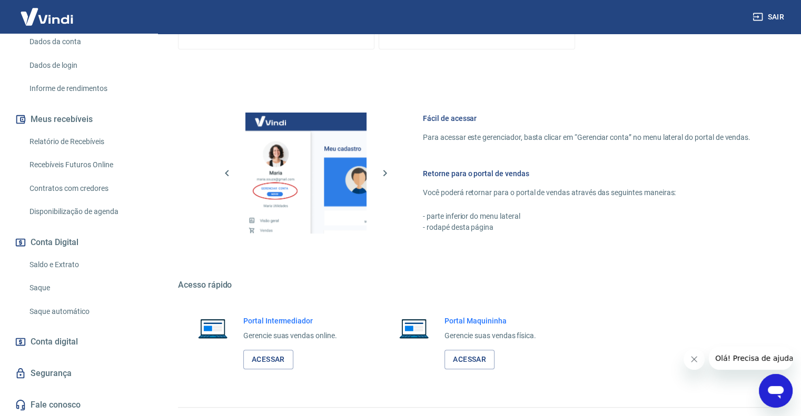
scroll to position [393, 0]
click at [274, 357] on link "Acessar" at bounding box center [268, 358] width 50 height 19
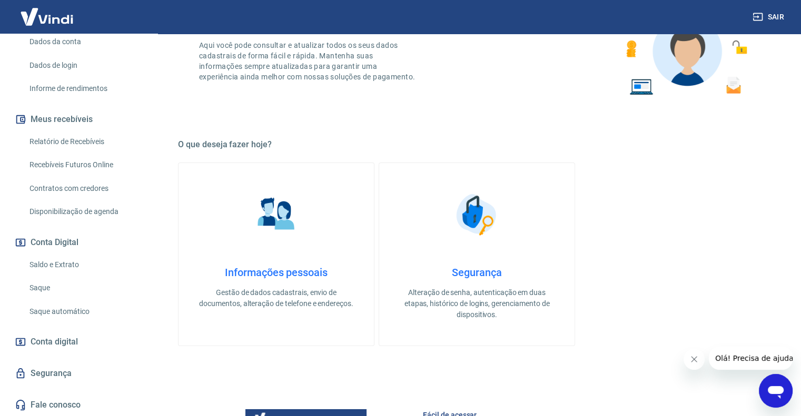
scroll to position [0, 0]
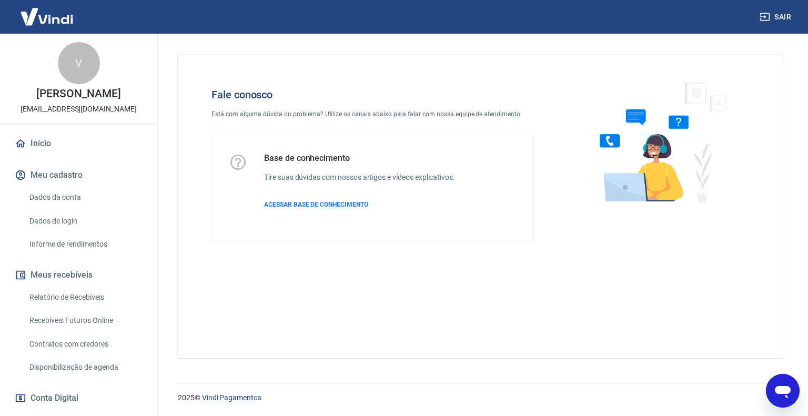
click at [778, 389] on icon "Abrir janela de mensagens" at bounding box center [783, 392] width 16 height 13
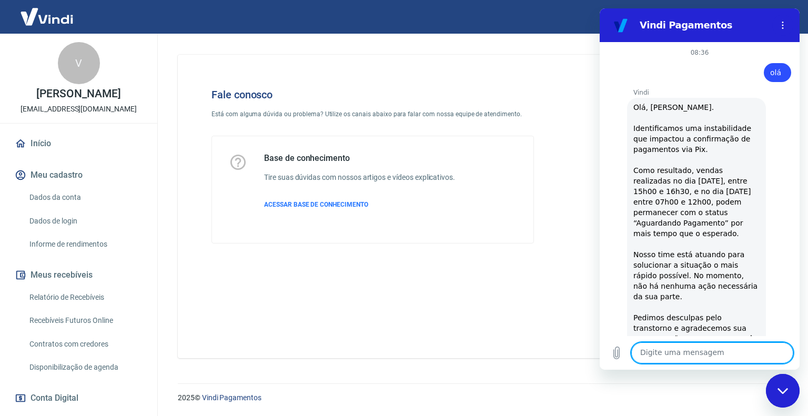
scroll to position [3390, 0]
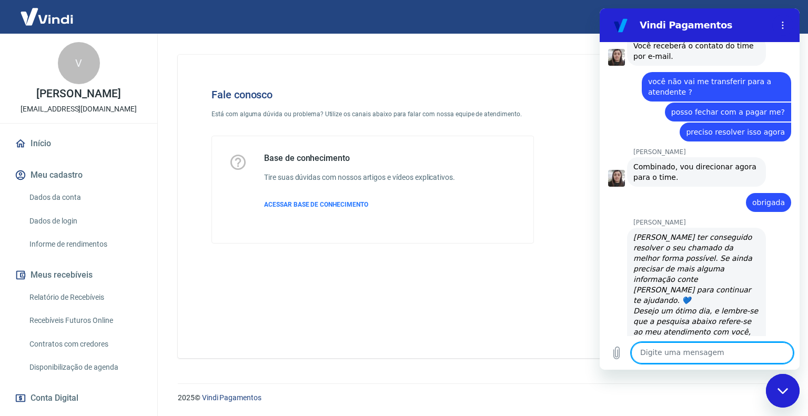
click at [413, 251] on div "Fale conosco Está com alguma dúvida ou problema? Utilize os canais abaixo para …" at bounding box center [373, 166] width 356 height 189
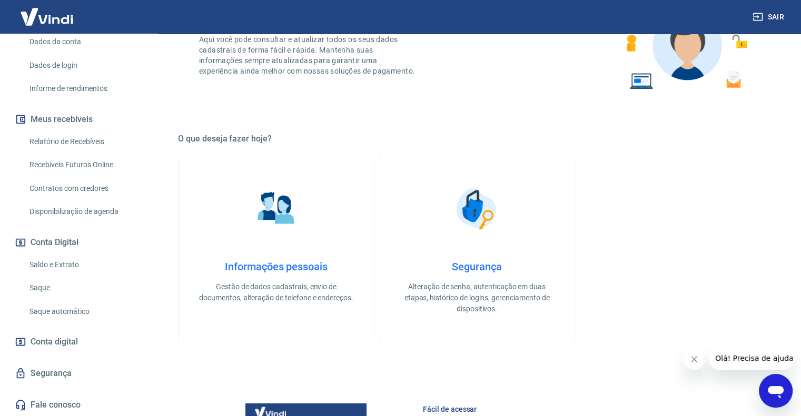
scroll to position [101, 0]
click at [34, 395] on link "Fale conosco" at bounding box center [79, 405] width 132 height 23
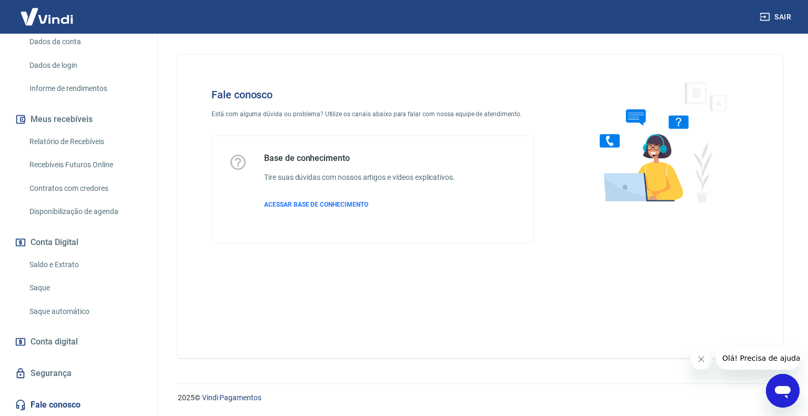
click at [785, 393] on icon "Abrir janela de mensagens" at bounding box center [783, 392] width 16 height 13
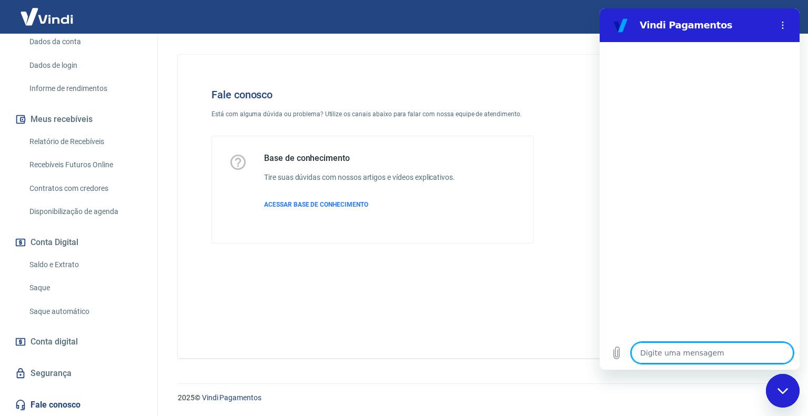
type textarea "x"
